Goal: Information Seeking & Learning: Learn about a topic

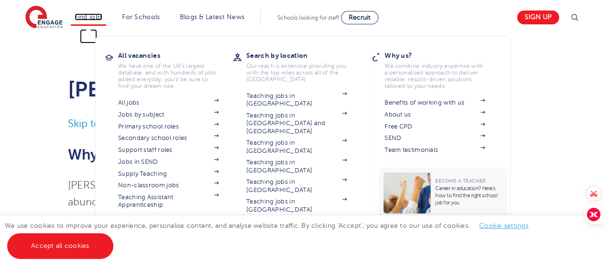
click at [80, 17] on link "Find jobs" at bounding box center [89, 16] width 28 height 7
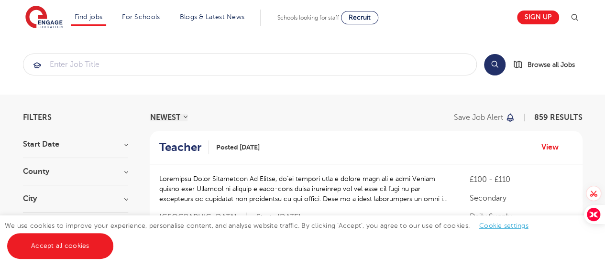
scroll to position [96, 0]
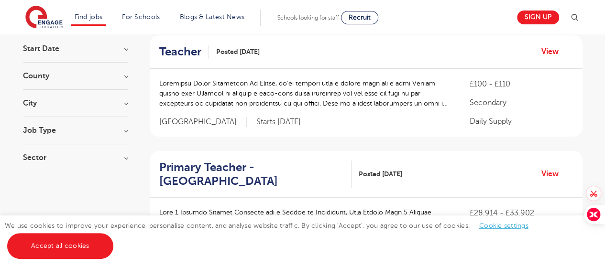
click at [34, 131] on h3 "Job Type" at bounding box center [75, 131] width 105 height 8
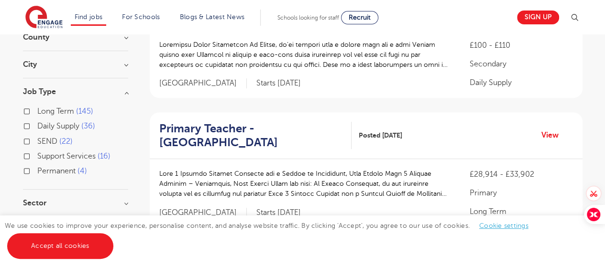
scroll to position [144, 0]
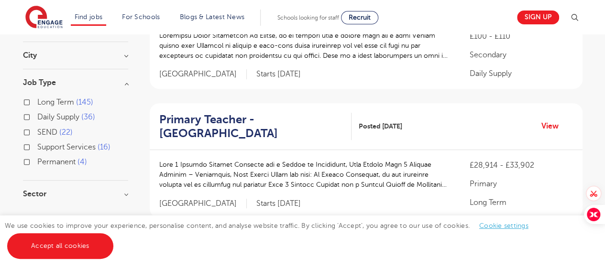
click at [37, 118] on label "Daily Supply 36" at bounding box center [66, 117] width 58 height 12
click at [37, 118] on input "Daily Supply 36" at bounding box center [40, 116] width 6 height 6
checkbox input "true"
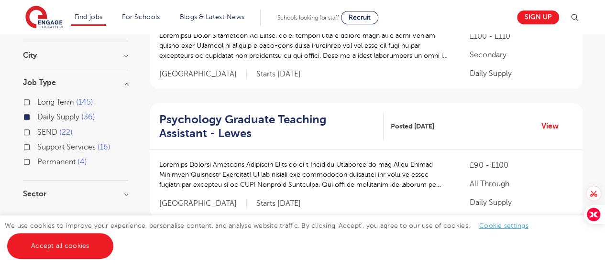
click at [37, 160] on label "Permanent 4" at bounding box center [62, 162] width 50 height 12
click at [37, 160] on input "Permanent 4" at bounding box center [40, 161] width 6 height 6
checkbox input "true"
click at [37, 100] on label "Long Term 145" at bounding box center [65, 102] width 56 height 12
click at [37, 100] on input "Long Term 145" at bounding box center [40, 101] width 6 height 6
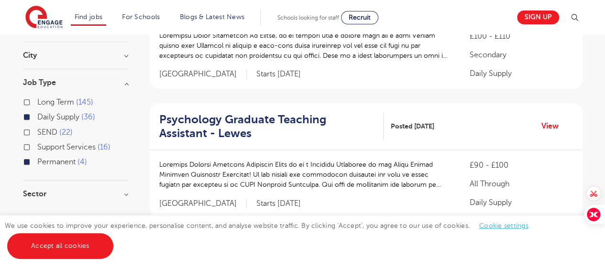
checkbox input "true"
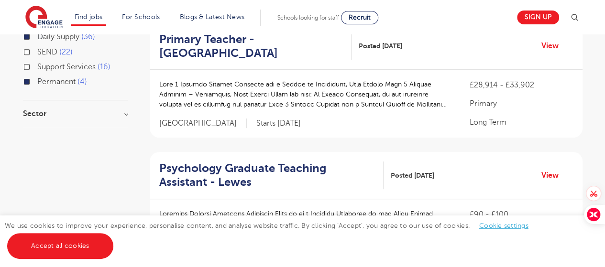
scroll to position [239, 0]
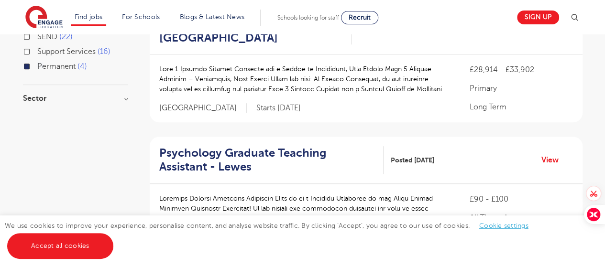
click at [34, 103] on div "Sector Primary 93 Secondary 73 All Through 17 SEN 2 Show more" at bounding box center [75, 103] width 105 height 17
click at [38, 97] on h3 "Sector" at bounding box center [75, 99] width 105 height 8
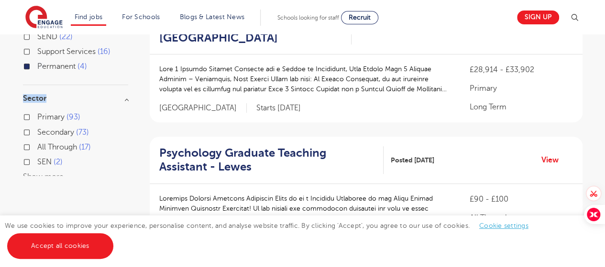
click at [38, 97] on h3 "Sector" at bounding box center [75, 99] width 105 height 8
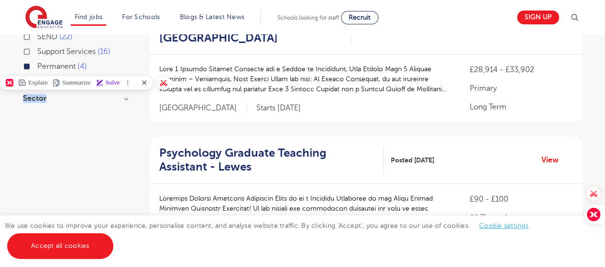
click at [38, 97] on h3 "Sector" at bounding box center [75, 99] width 105 height 8
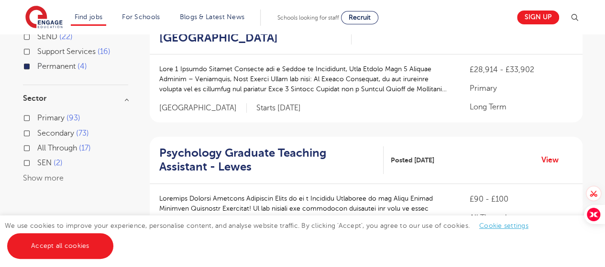
click at [37, 130] on label "Secondary 73" at bounding box center [63, 133] width 52 height 12
click at [37, 130] on input "Secondary 73" at bounding box center [40, 132] width 6 height 6
checkbox input "true"
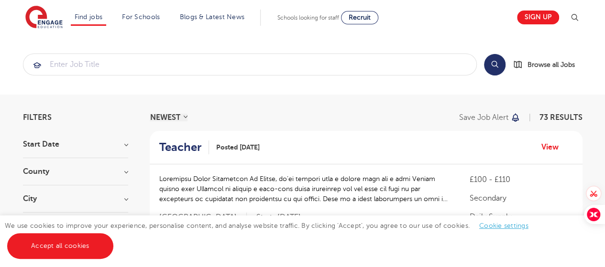
click at [50, 199] on h3 "City" at bounding box center [75, 199] width 105 height 8
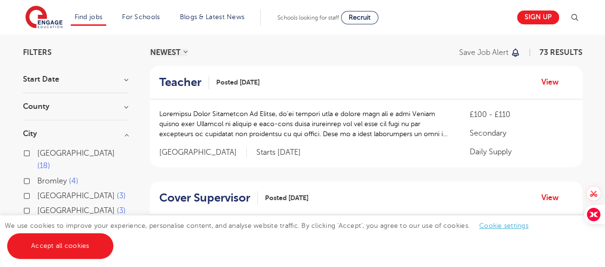
scroll to position [96, 0]
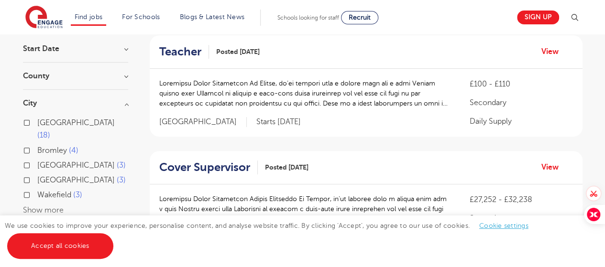
click at [46, 206] on button "Show more" at bounding box center [43, 210] width 41 height 9
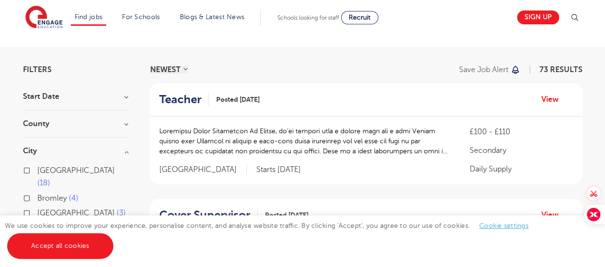
click at [56, 124] on h3 "County" at bounding box center [75, 124] width 105 height 8
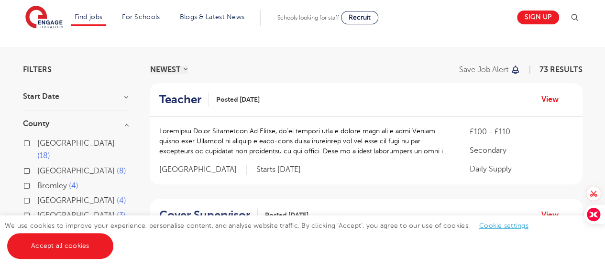
click at [51, 100] on h3 "Start Date" at bounding box center [75, 97] width 105 height 8
